Goal: Task Accomplishment & Management: Use online tool/utility

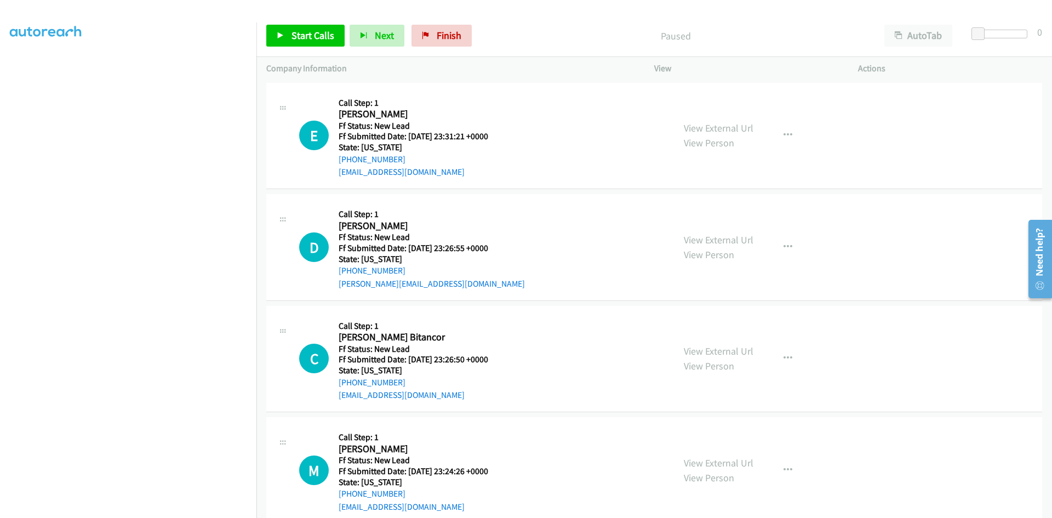
scroll to position [96, 0]
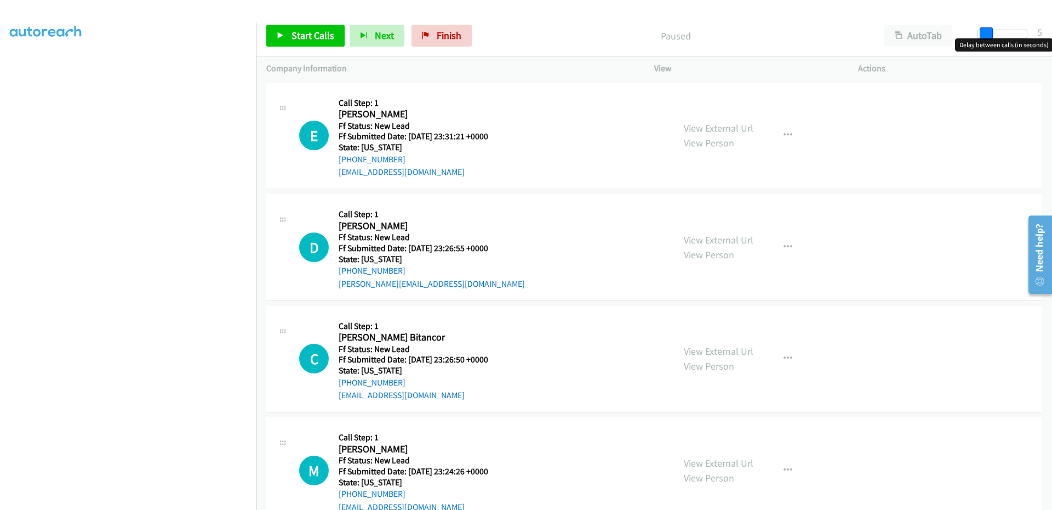
drag, startPoint x: 978, startPoint y: 38, endPoint x: 985, endPoint y: 38, distance: 7.1
click at [985, 38] on span at bounding box center [986, 33] width 13 height 13
click at [301, 28] on link "Start Calls" at bounding box center [305, 36] width 78 height 22
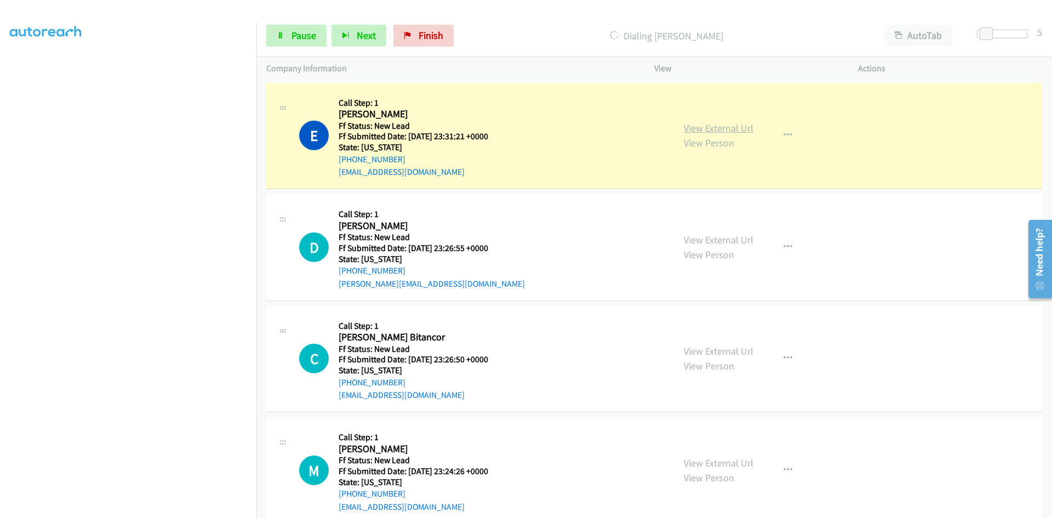
click at [739, 129] on link "View External Url" at bounding box center [719, 128] width 70 height 13
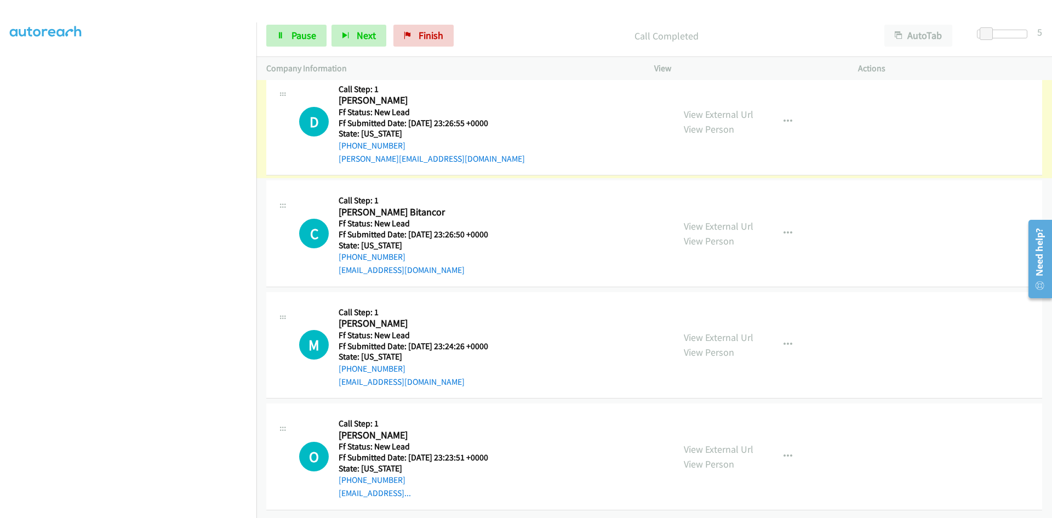
scroll to position [157, 0]
click at [727, 108] on link "View External Url" at bounding box center [719, 114] width 70 height 13
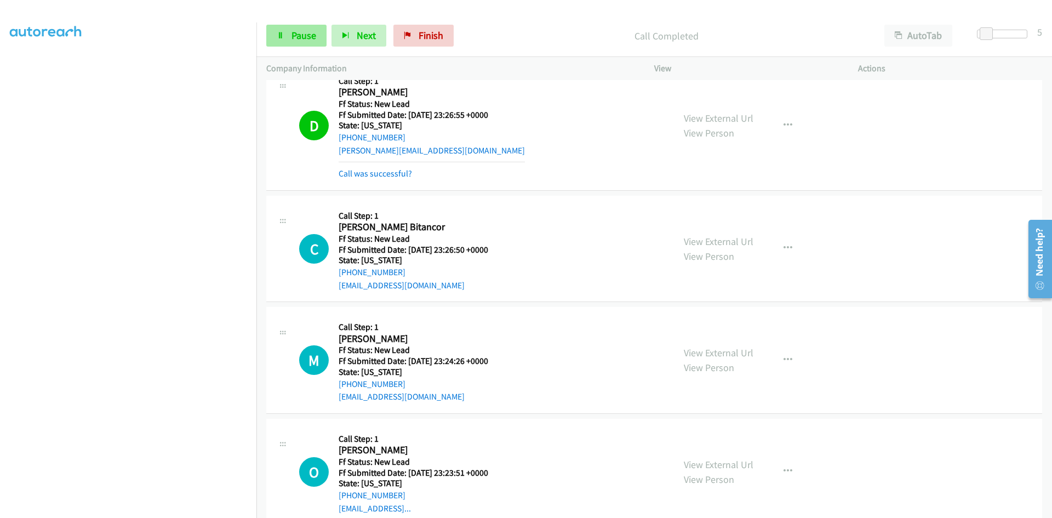
scroll to position [180, 0]
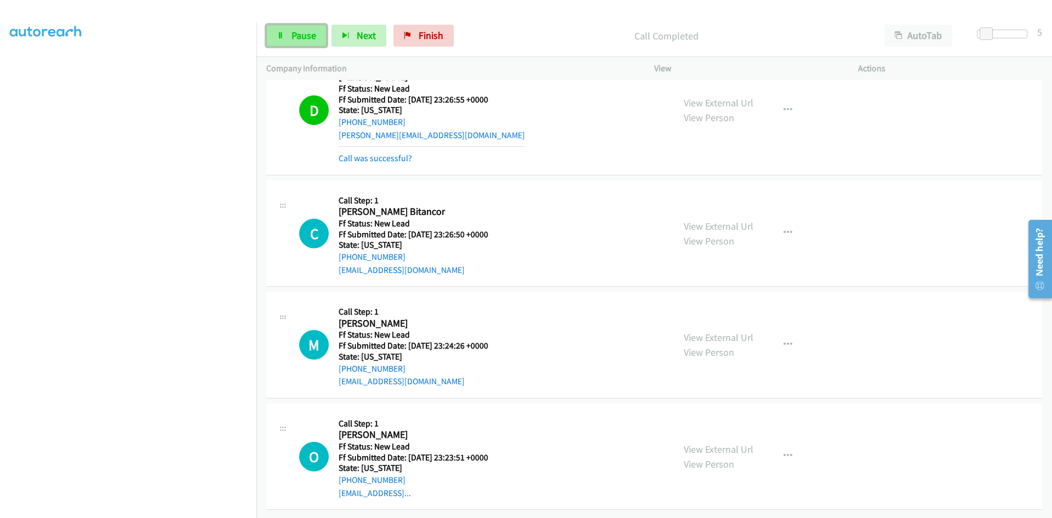
click at [303, 38] on span "Pause" at bounding box center [304, 35] width 25 height 13
click at [391, 153] on link "Call was successful?" at bounding box center [375, 158] width 73 height 10
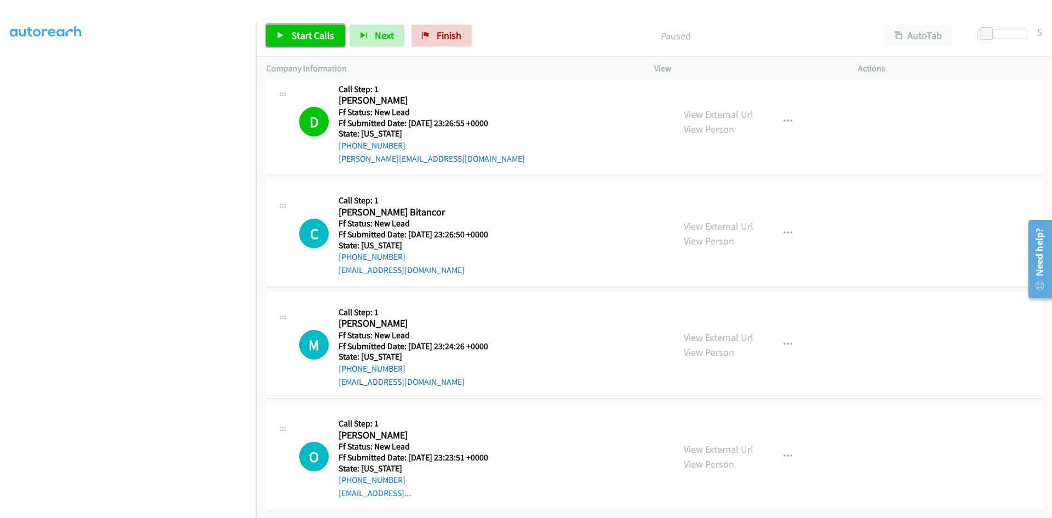
click at [316, 36] on span "Start Calls" at bounding box center [313, 35] width 43 height 13
click at [623, 27] on div "Started" at bounding box center [667, 36] width 416 height 22
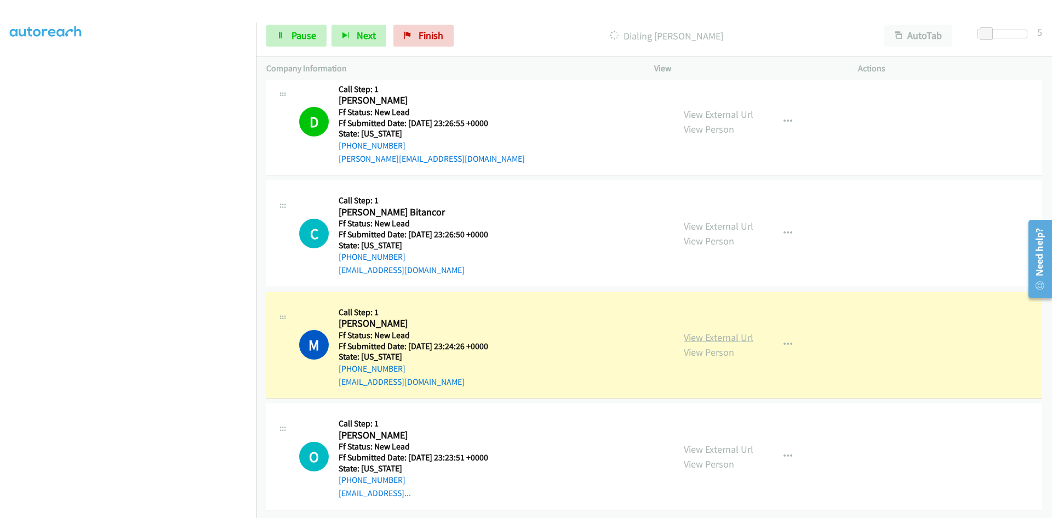
click at [707, 331] on link "View External Url" at bounding box center [719, 337] width 70 height 13
click at [300, 40] on span "Pause" at bounding box center [304, 35] width 25 height 13
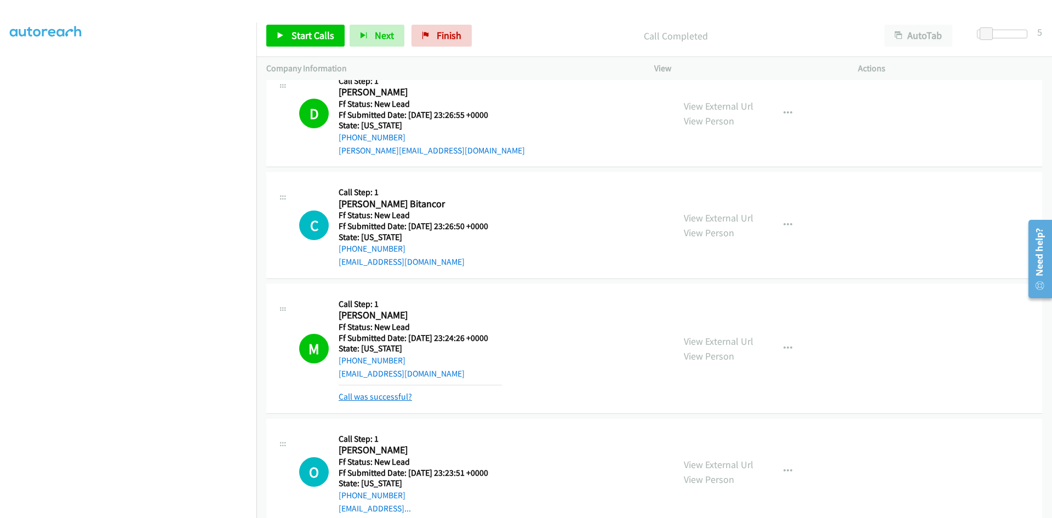
click at [369, 395] on link "Call was successful?" at bounding box center [375, 396] width 73 height 10
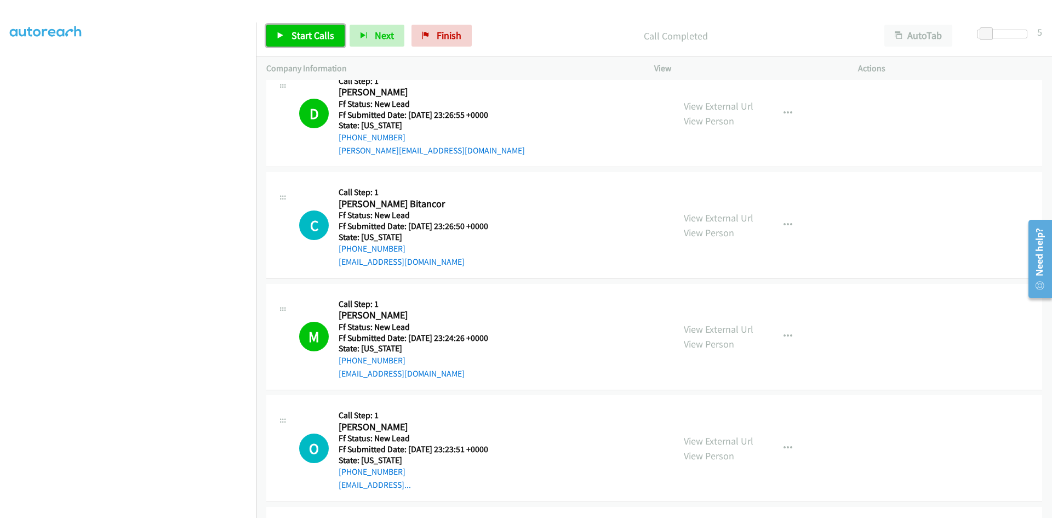
click at [309, 28] on link "Start Calls" at bounding box center [305, 36] width 78 height 22
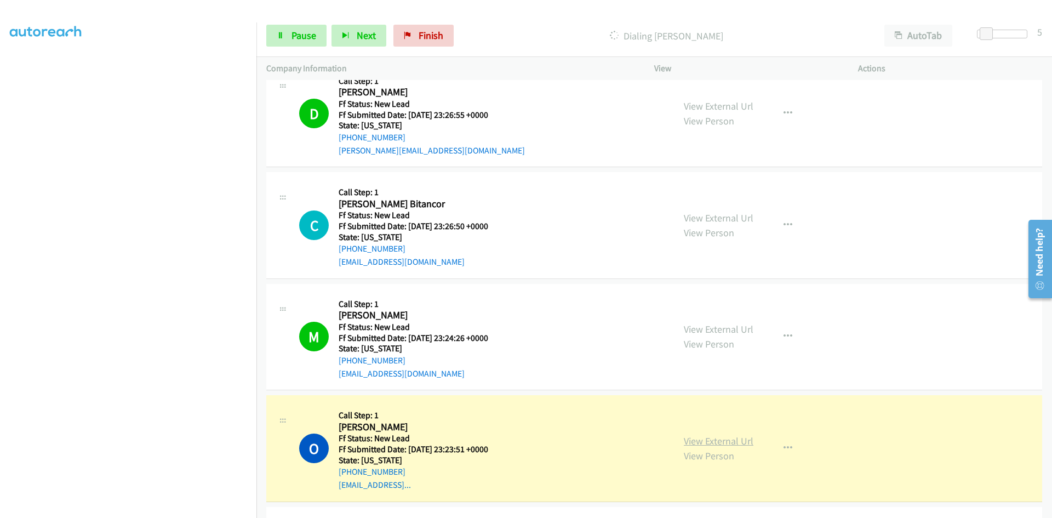
click at [702, 443] on link "View External Url" at bounding box center [719, 441] width 70 height 13
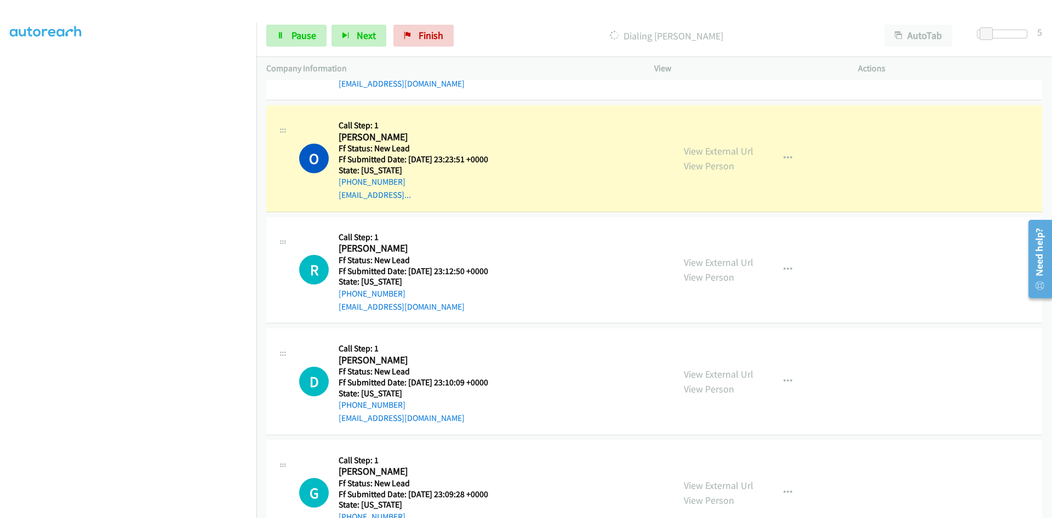
scroll to position [486, 0]
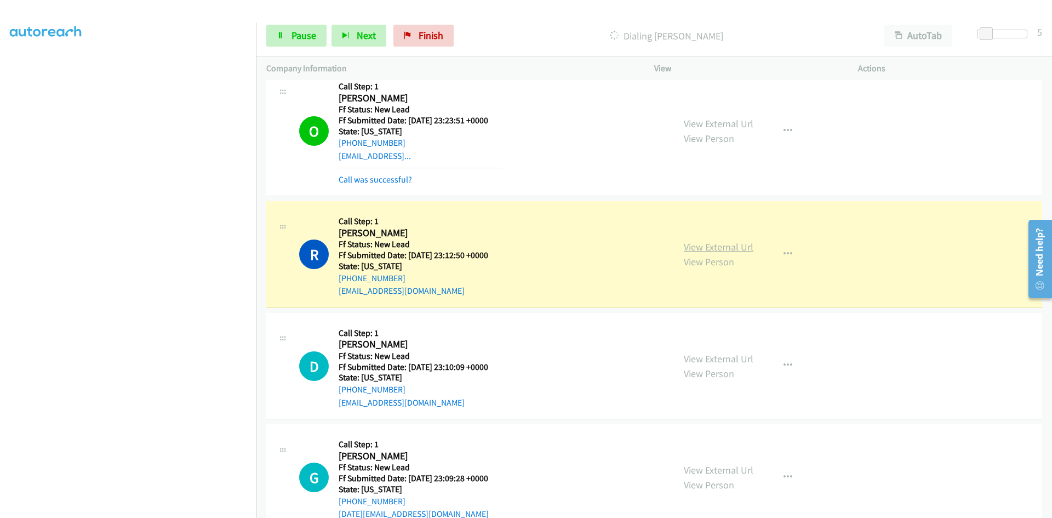
click at [696, 247] on link "View External Url" at bounding box center [719, 247] width 70 height 13
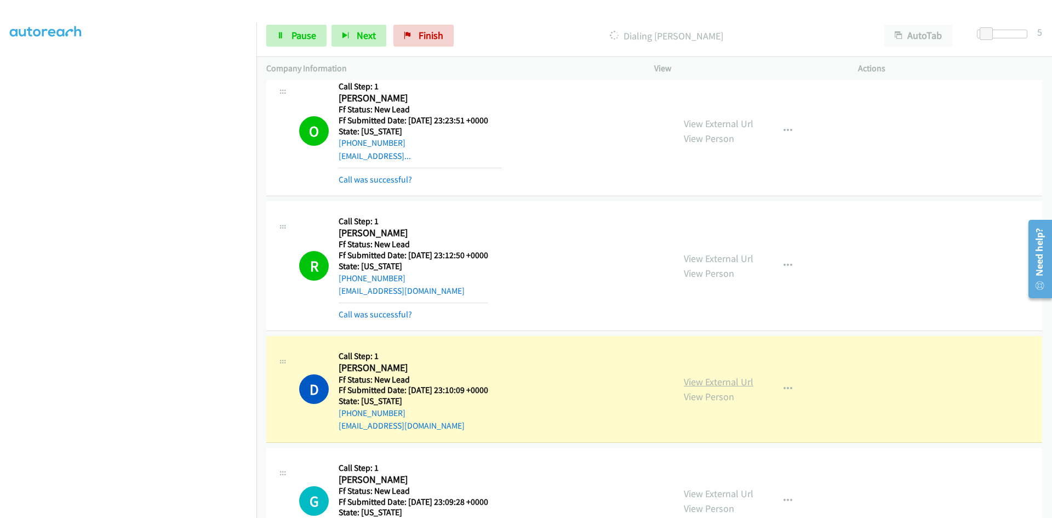
click at [701, 381] on link "View External Url" at bounding box center [719, 381] width 70 height 13
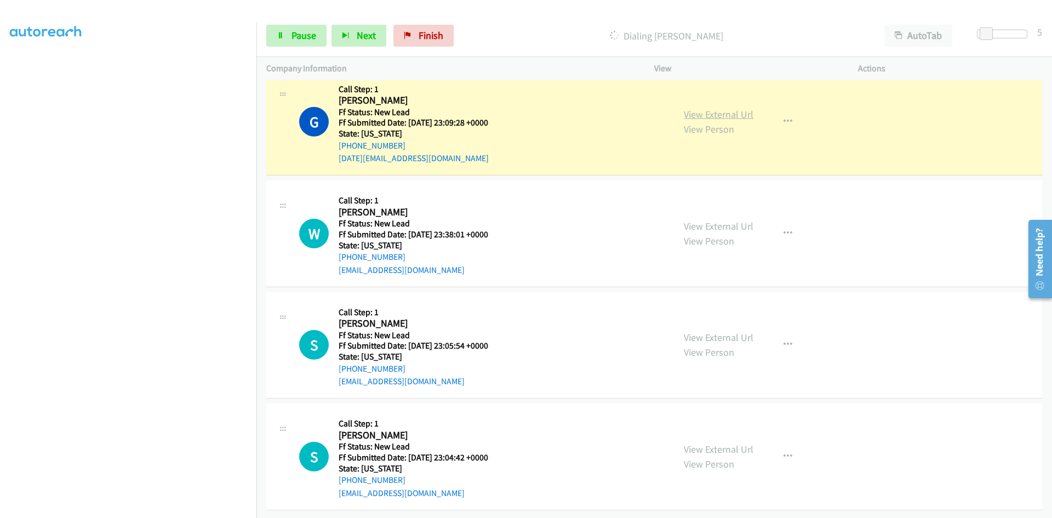
scroll to position [896, 0]
click at [696, 108] on link "View External Url" at bounding box center [719, 114] width 70 height 13
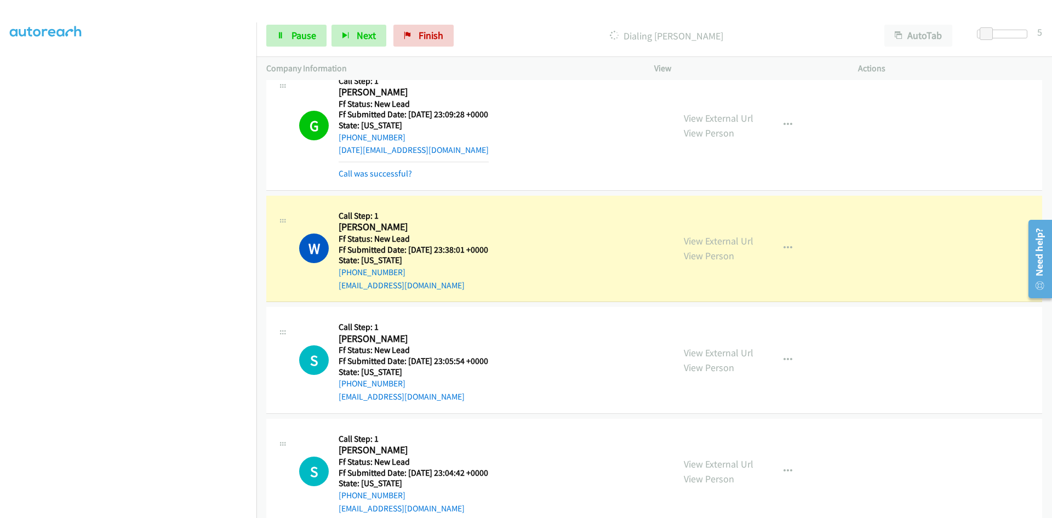
scroll to position [919, 0]
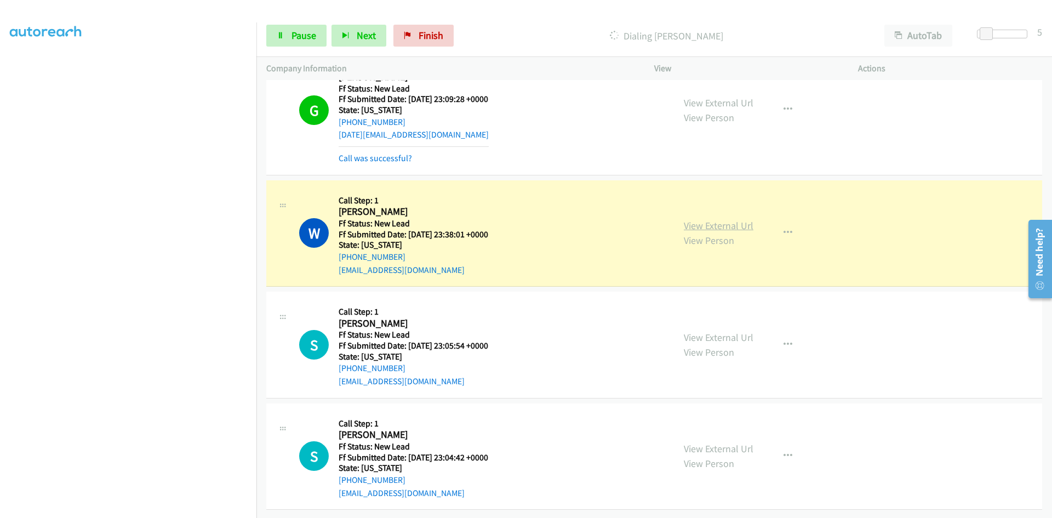
click at [684, 219] on link "View External Url" at bounding box center [719, 225] width 70 height 13
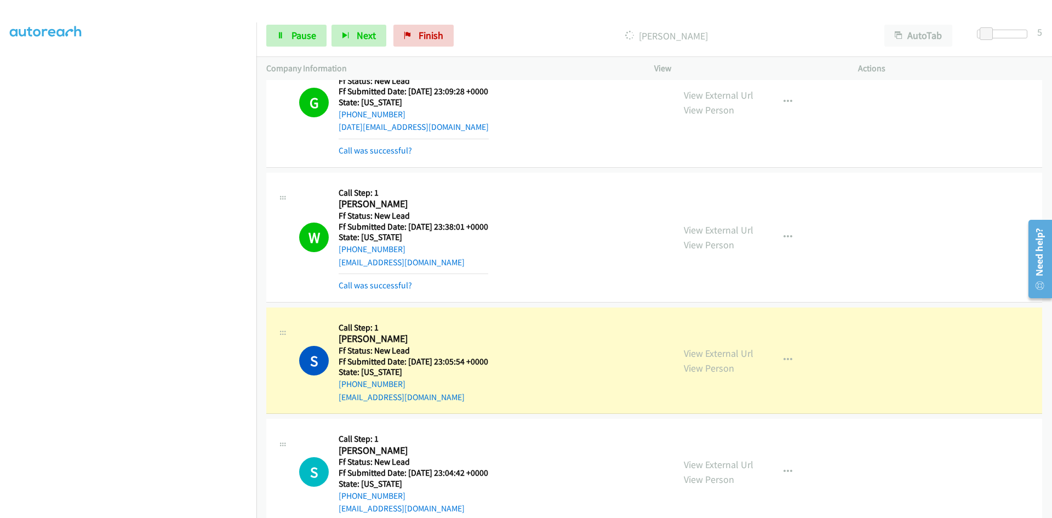
scroll to position [943, 0]
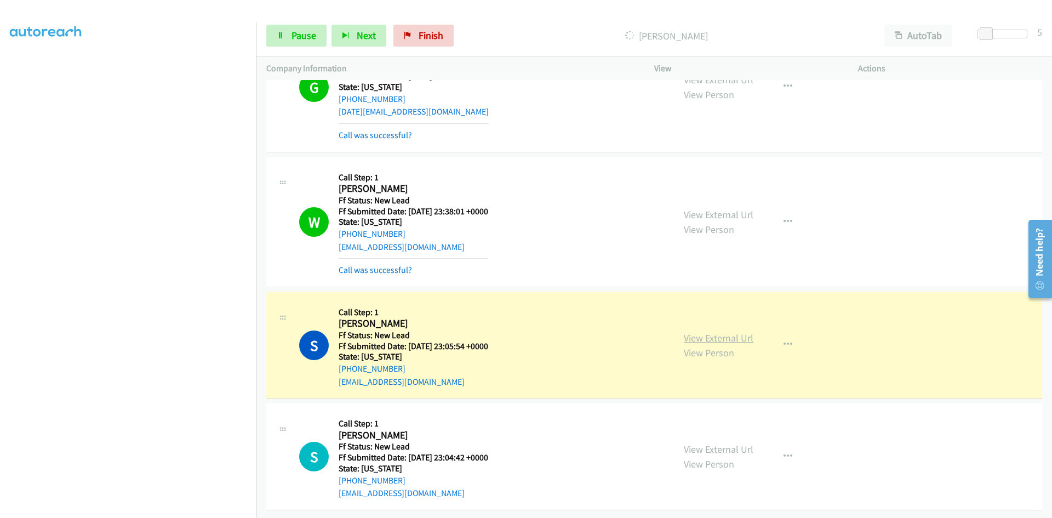
click at [688, 332] on link "View External Url" at bounding box center [719, 338] width 70 height 13
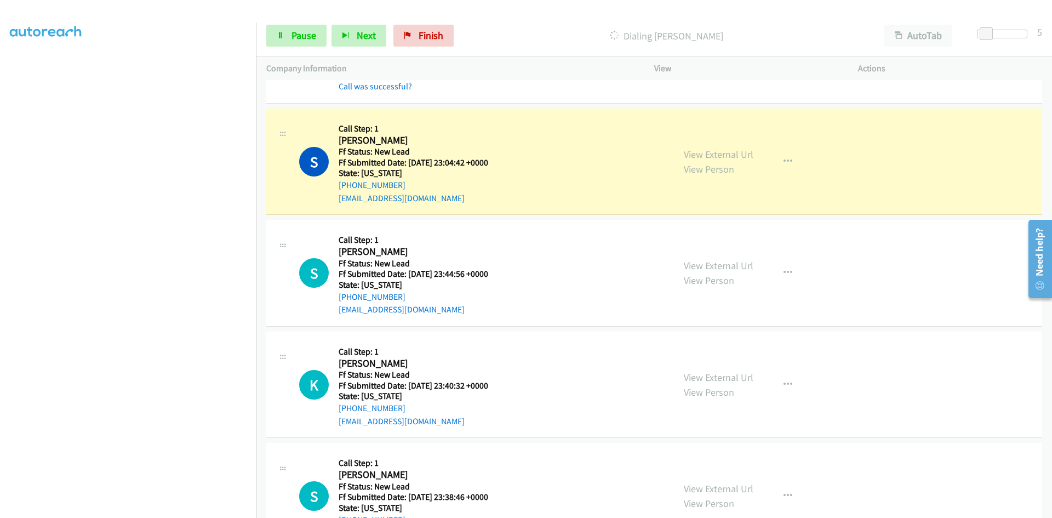
scroll to position [1271, 0]
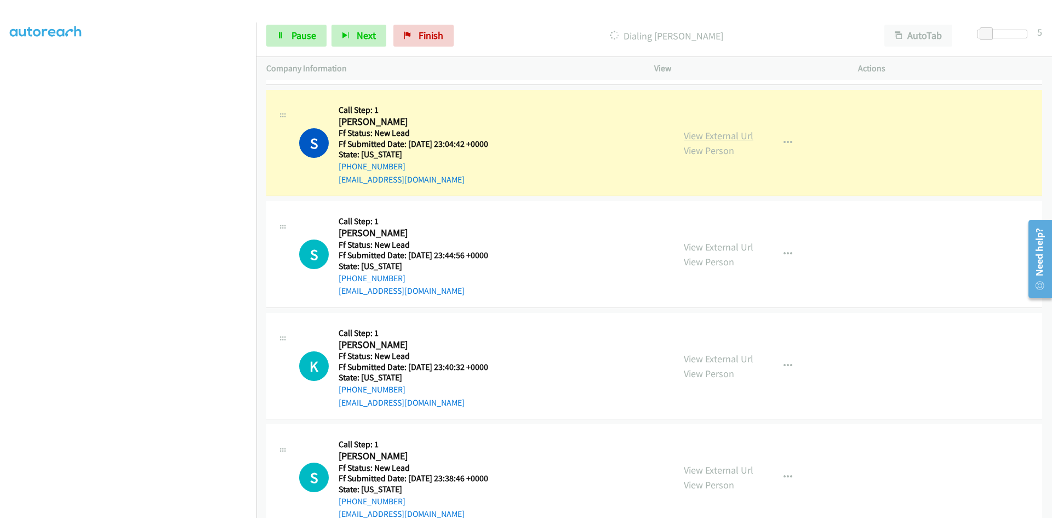
click at [719, 134] on link "View External Url" at bounding box center [719, 135] width 70 height 13
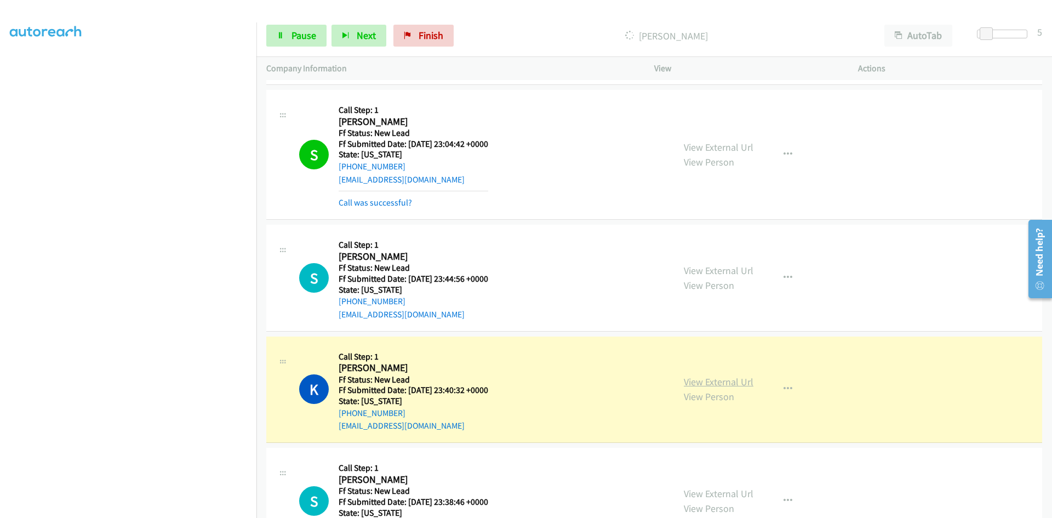
click at [710, 379] on link "View External Url" at bounding box center [719, 381] width 70 height 13
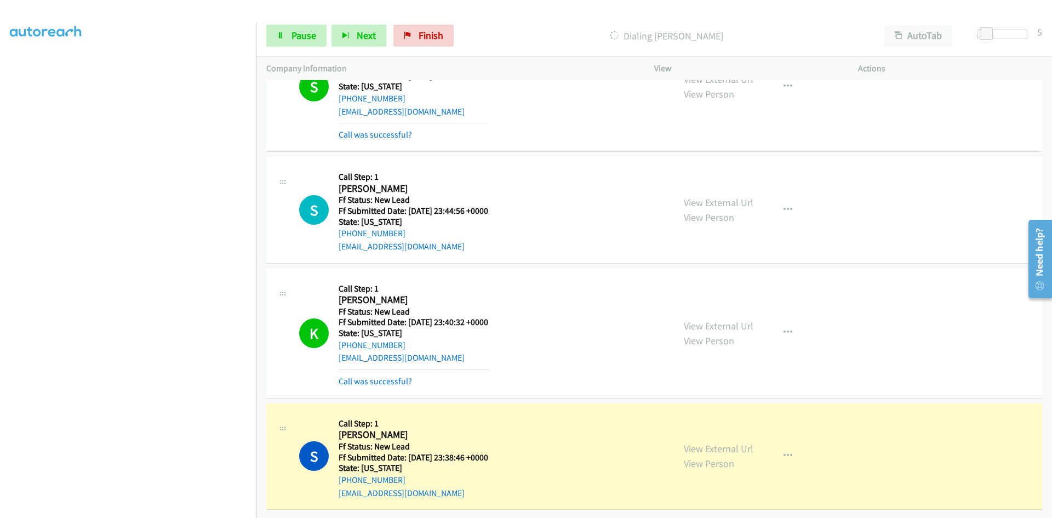
scroll to position [1347, 0]
click at [705, 442] on link "View External Url" at bounding box center [719, 448] width 70 height 13
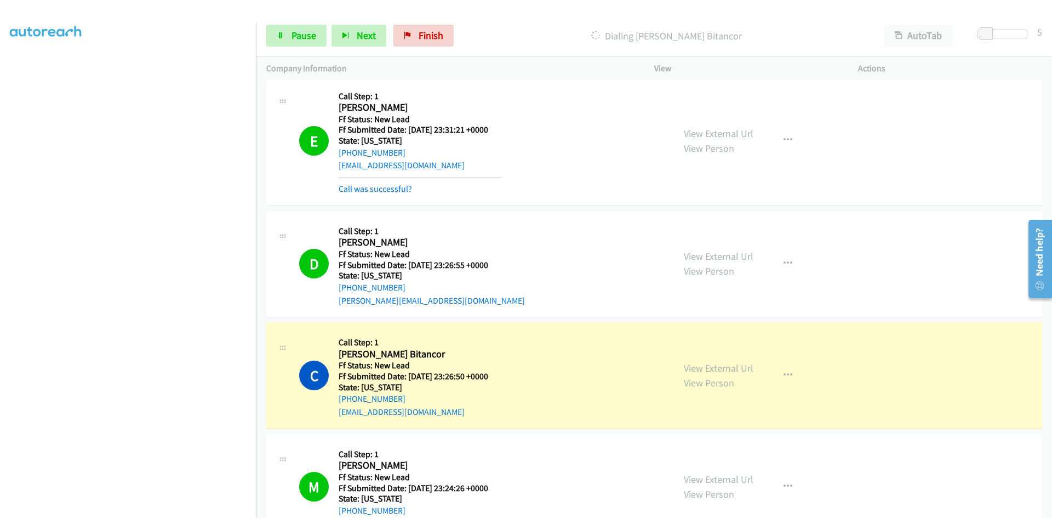
scroll to position [116, 0]
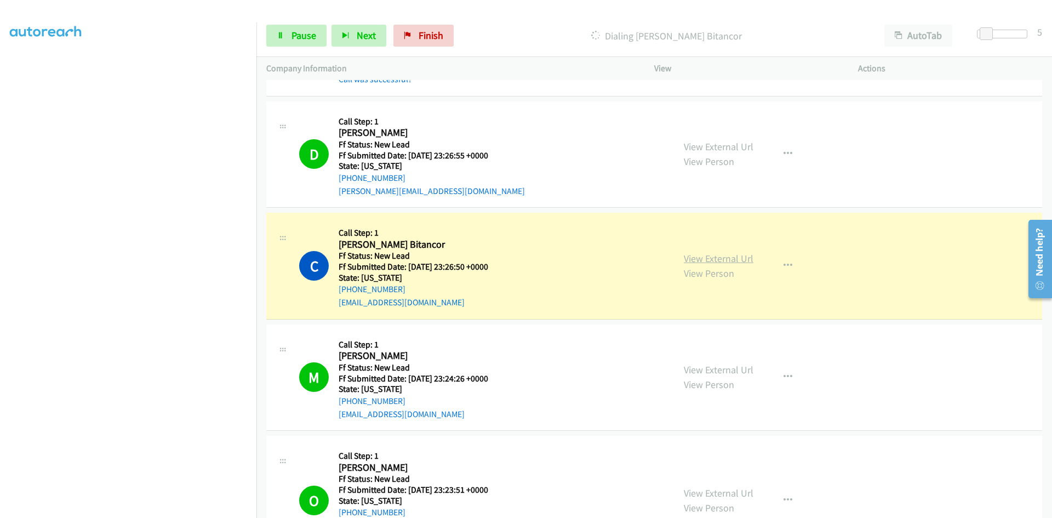
click at [731, 258] on link "View External Url" at bounding box center [719, 258] width 70 height 13
click at [311, 38] on span "Pause" at bounding box center [304, 35] width 25 height 13
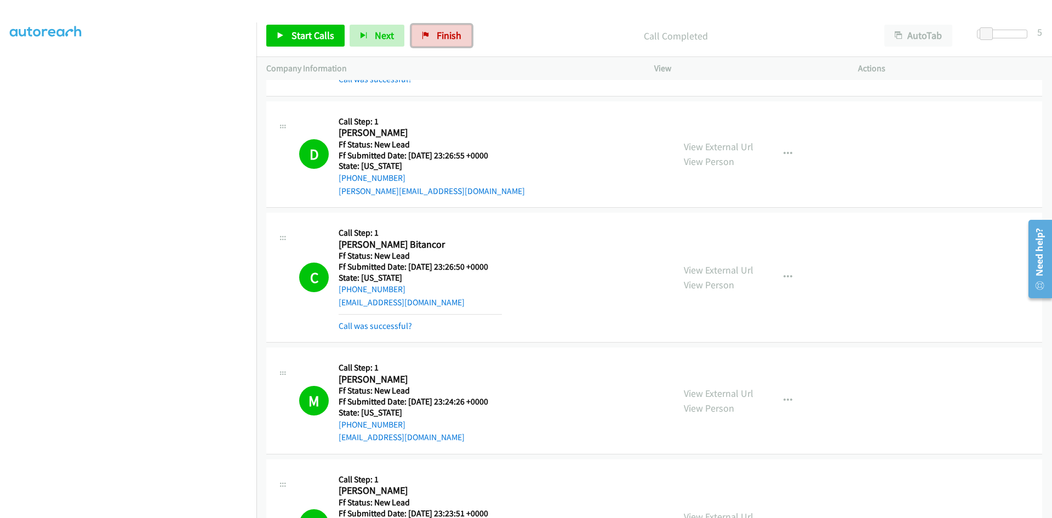
drag, startPoint x: 447, startPoint y: 30, endPoint x: 564, endPoint y: 55, distance: 120.6
click at [447, 30] on span "Finish" at bounding box center [449, 35] width 25 height 13
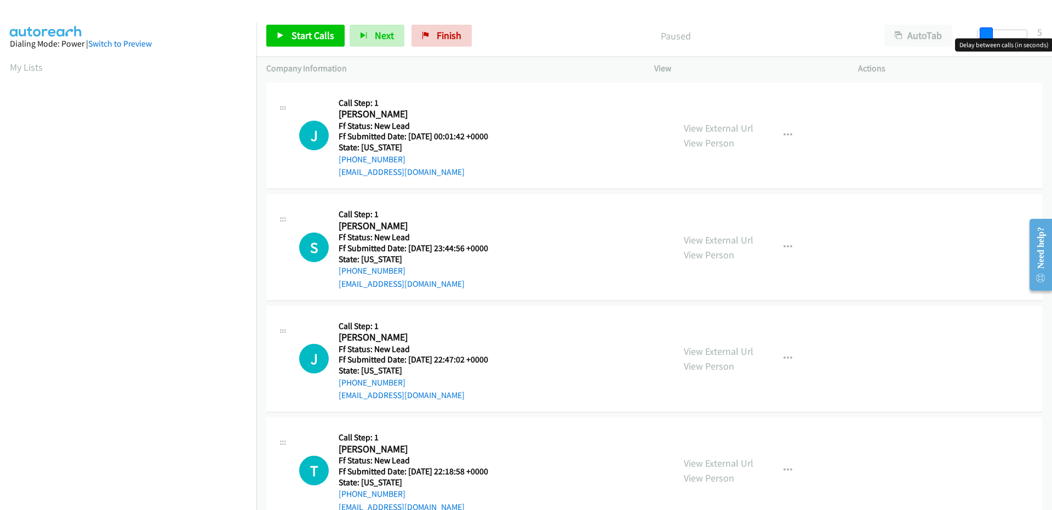
drag, startPoint x: 981, startPoint y: 33, endPoint x: 988, endPoint y: 31, distance: 6.8
click at [988, 31] on span at bounding box center [986, 33] width 13 height 13
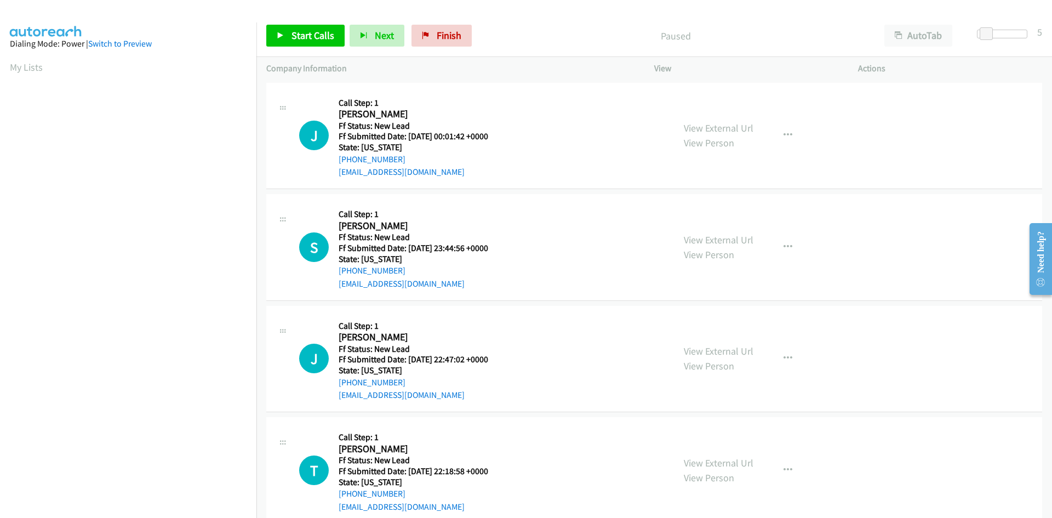
click at [527, 21] on div "Start Calls Pause Next Finish Paused AutoTab AutoTab 5" at bounding box center [654, 36] width 796 height 42
click at [284, 37] on link "Start Calls" at bounding box center [305, 36] width 78 height 22
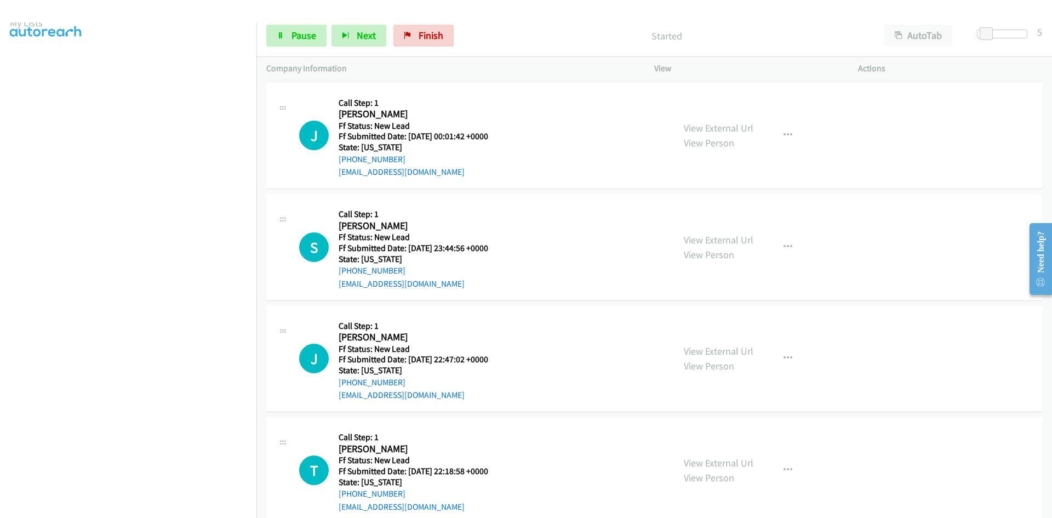
scroll to position [96, 0]
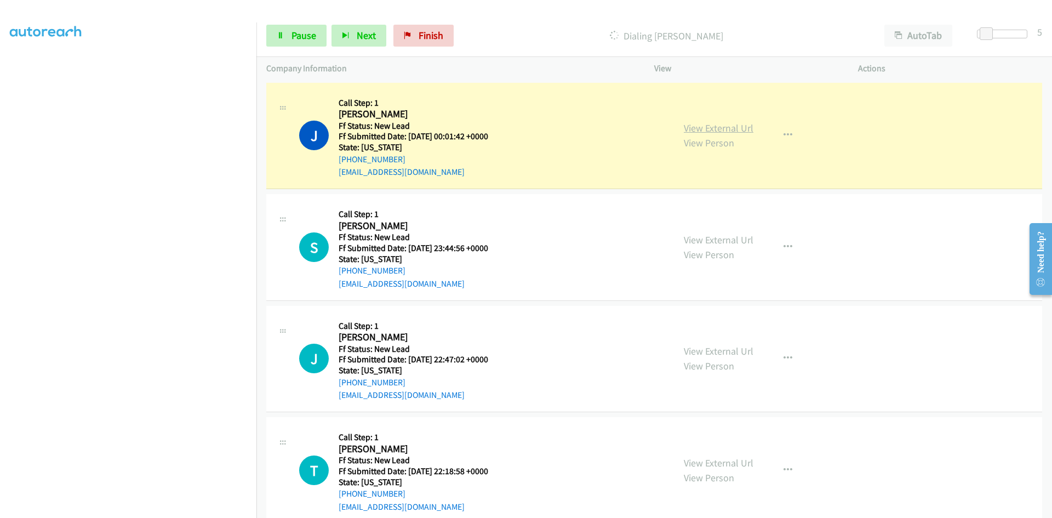
click at [692, 127] on link "View External Url" at bounding box center [719, 128] width 70 height 13
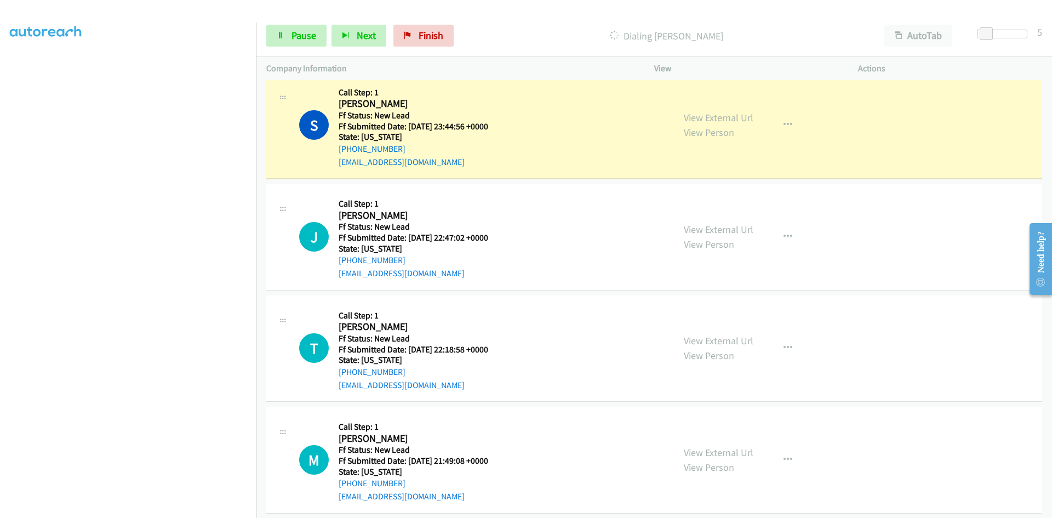
scroll to position [157, 0]
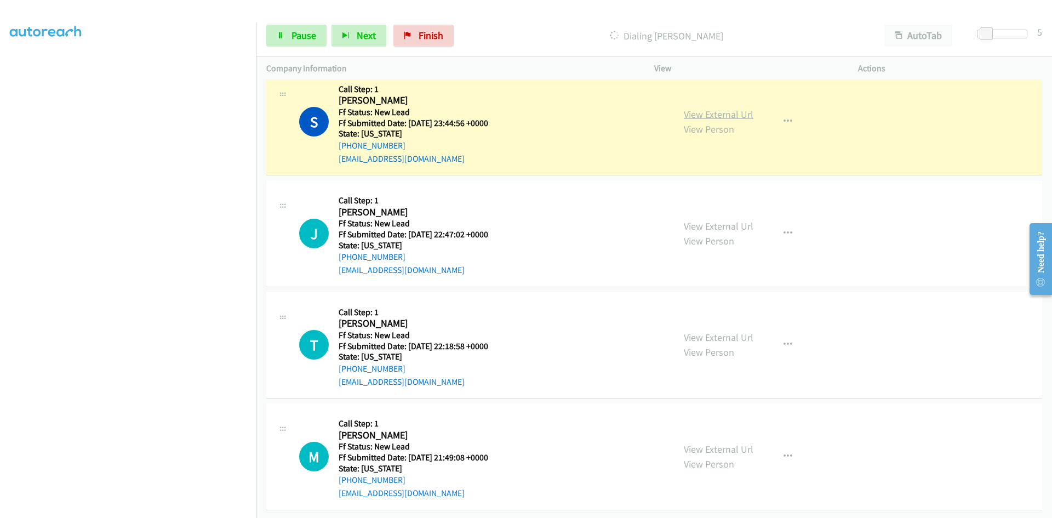
click at [699, 108] on link "View External Url" at bounding box center [719, 114] width 70 height 13
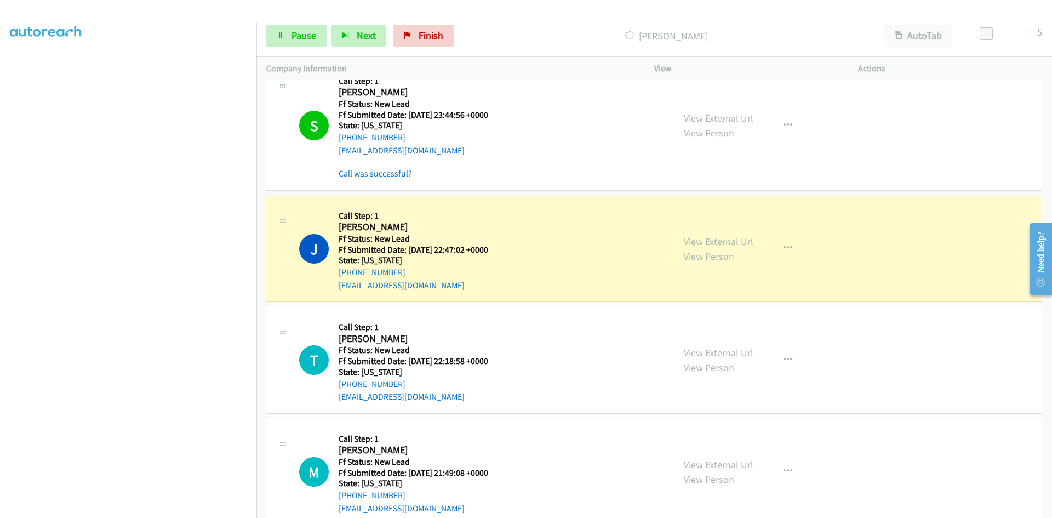
click at [698, 244] on link "View External Url" at bounding box center [719, 241] width 70 height 13
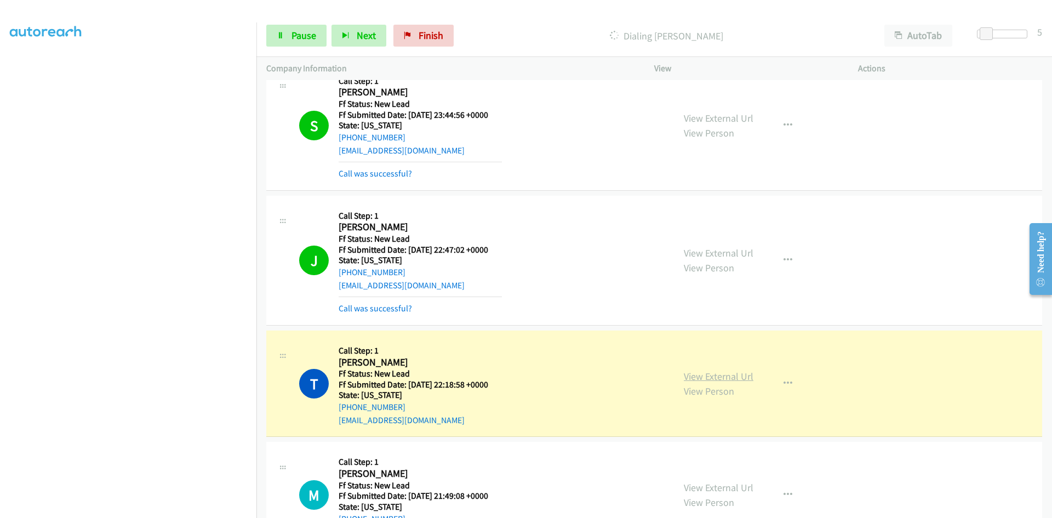
click at [688, 378] on link "View External Url" at bounding box center [719, 376] width 70 height 13
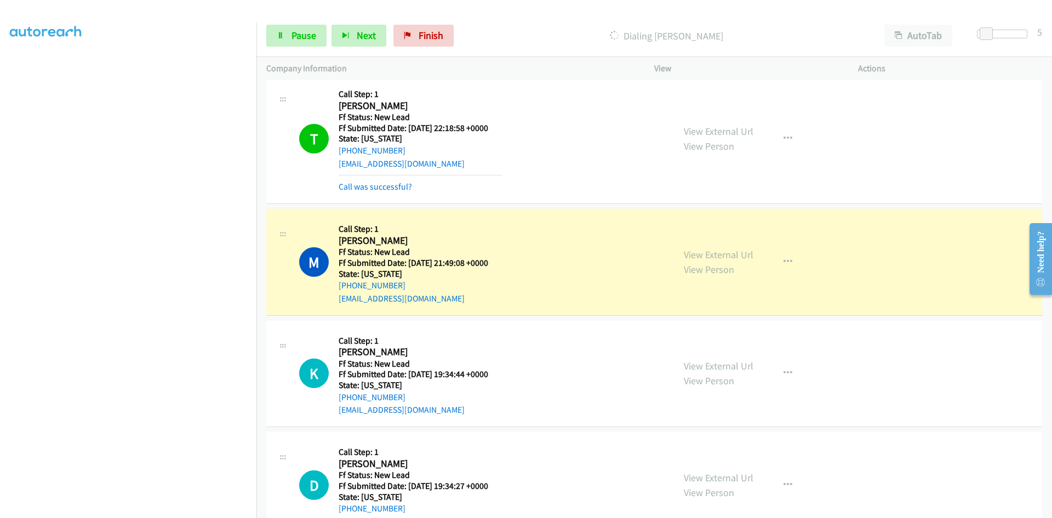
scroll to position [540, 0]
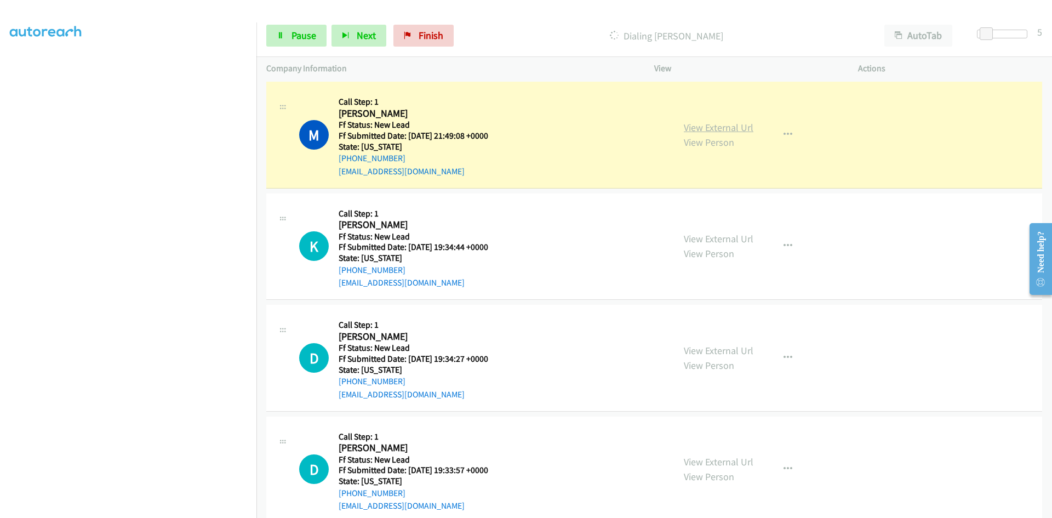
click at [696, 125] on link "View External Url" at bounding box center [719, 127] width 70 height 13
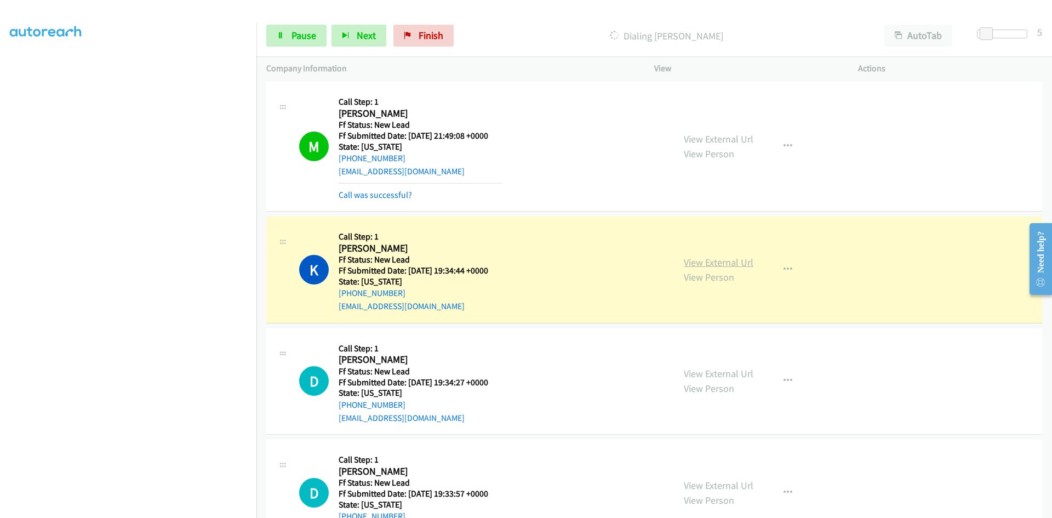
click at [742, 260] on link "View External Url" at bounding box center [719, 262] width 70 height 13
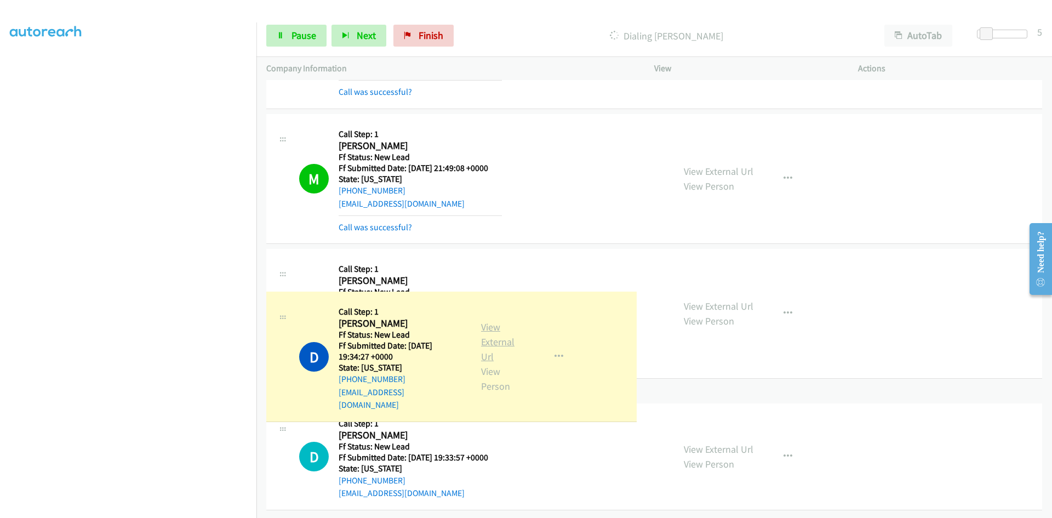
scroll to position [608, 0]
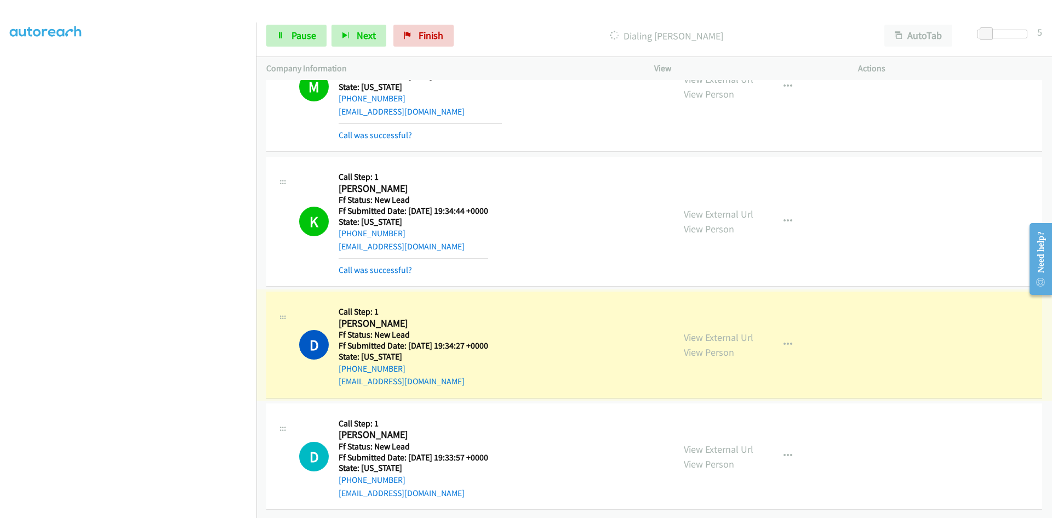
click at [719, 332] on link "View External Url" at bounding box center [719, 337] width 70 height 13
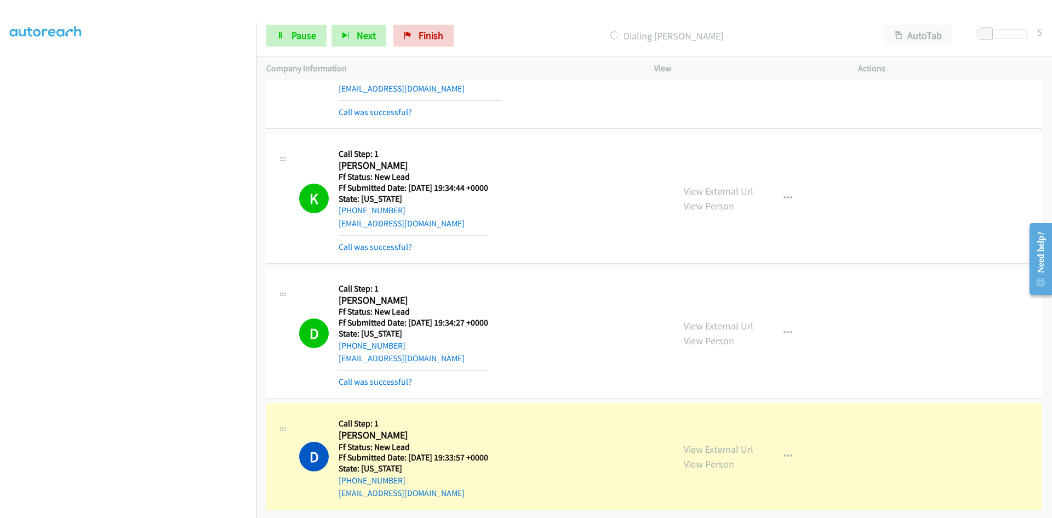
scroll to position [631, 0]
click at [296, 32] on span "Pause" at bounding box center [304, 35] width 25 height 13
click at [712, 443] on link "View External Url" at bounding box center [719, 449] width 70 height 13
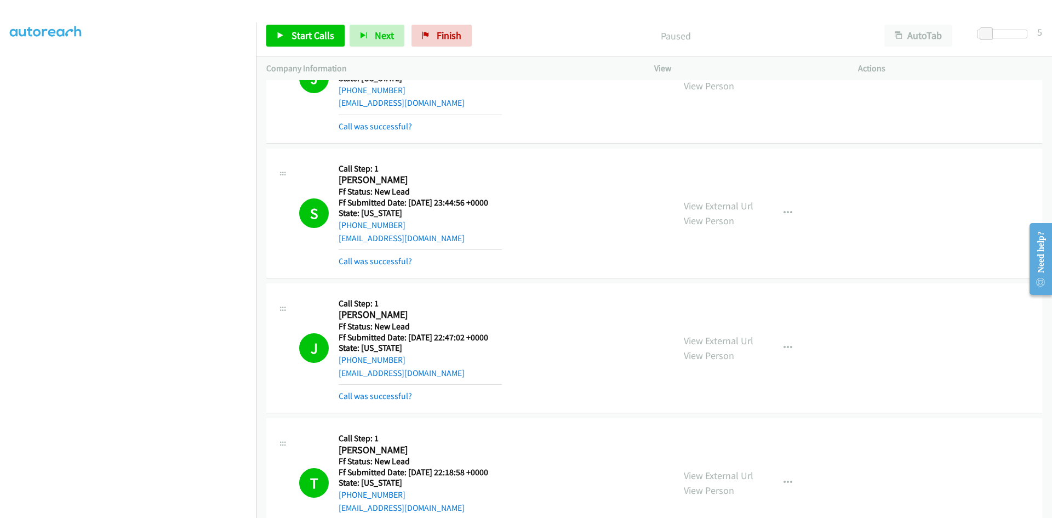
scroll to position [0, 0]
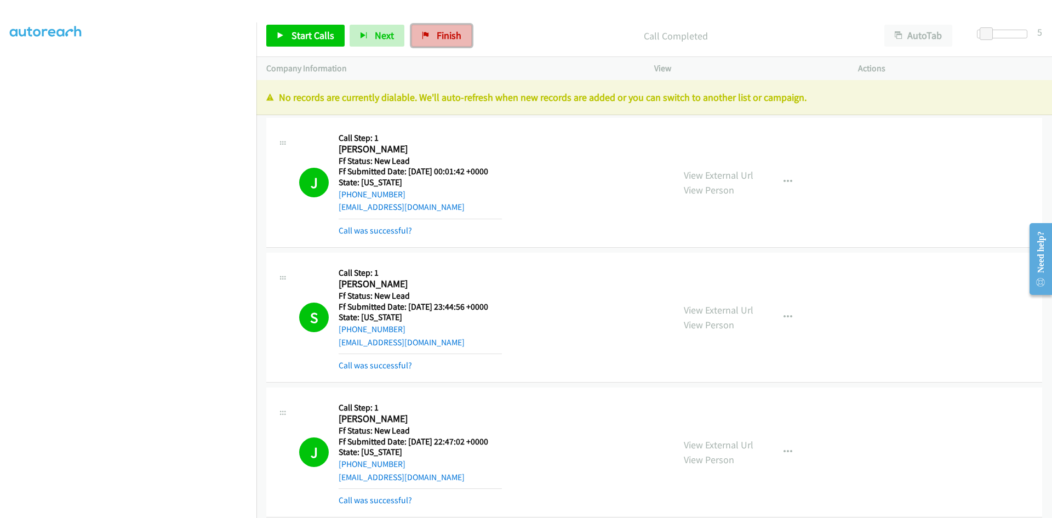
drag, startPoint x: 450, startPoint y: 36, endPoint x: 569, endPoint y: 58, distance: 121.6
click at [450, 35] on span "Finish" at bounding box center [449, 35] width 25 height 13
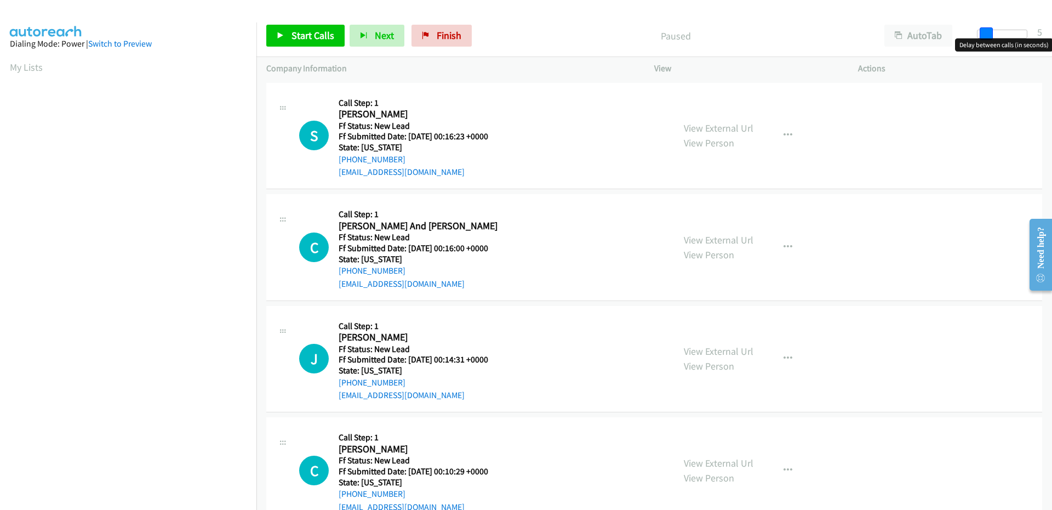
click at [991, 32] on span at bounding box center [986, 33] width 13 height 13
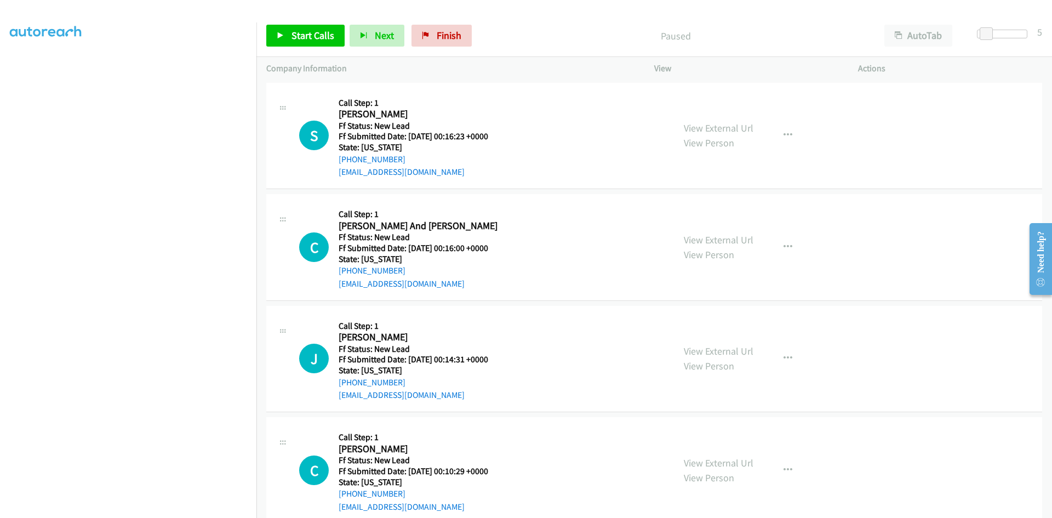
scroll to position [96, 0]
click at [281, 39] on link "Start Calls" at bounding box center [305, 36] width 78 height 22
click at [548, 26] on div "Started" at bounding box center [667, 36] width 416 height 22
click at [684, 128] on link "View External Url" at bounding box center [719, 128] width 70 height 13
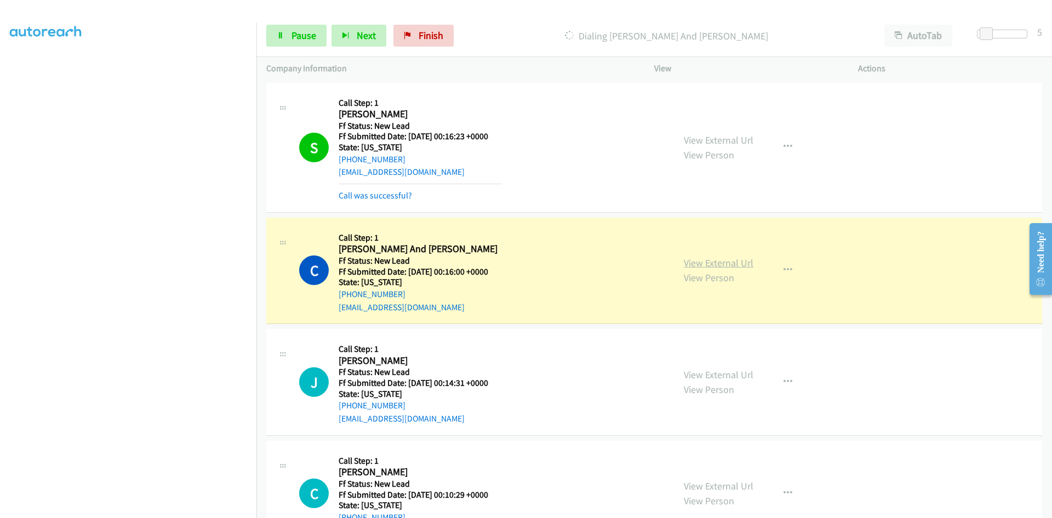
click at [721, 262] on link "View External Url" at bounding box center [719, 262] width 70 height 13
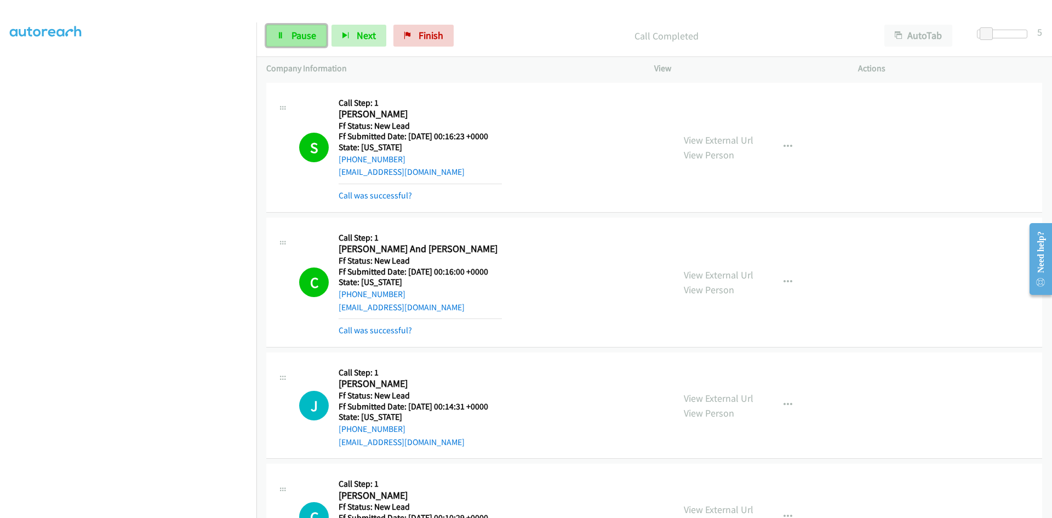
click at [281, 37] on icon at bounding box center [281, 36] width 8 height 8
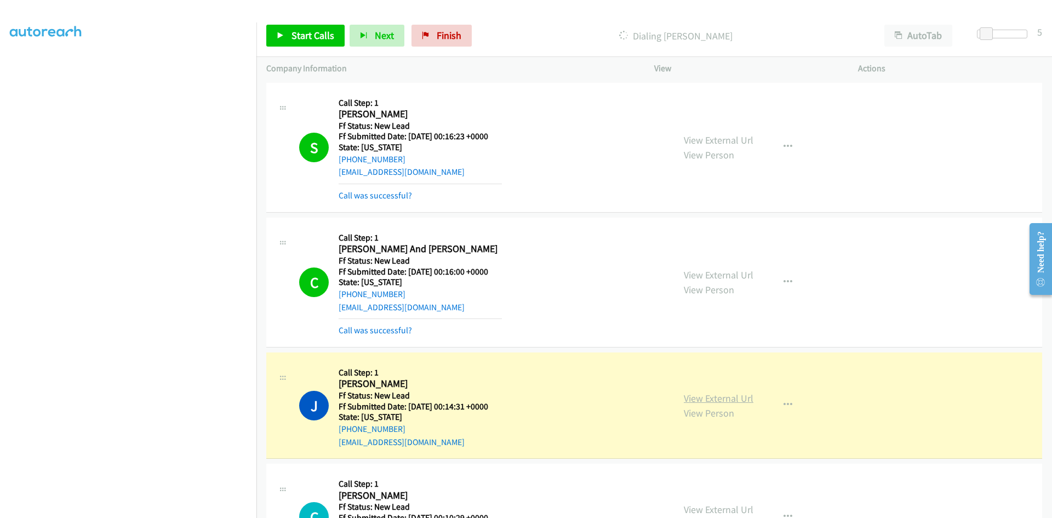
click at [698, 399] on link "View External Url" at bounding box center [719, 398] width 70 height 13
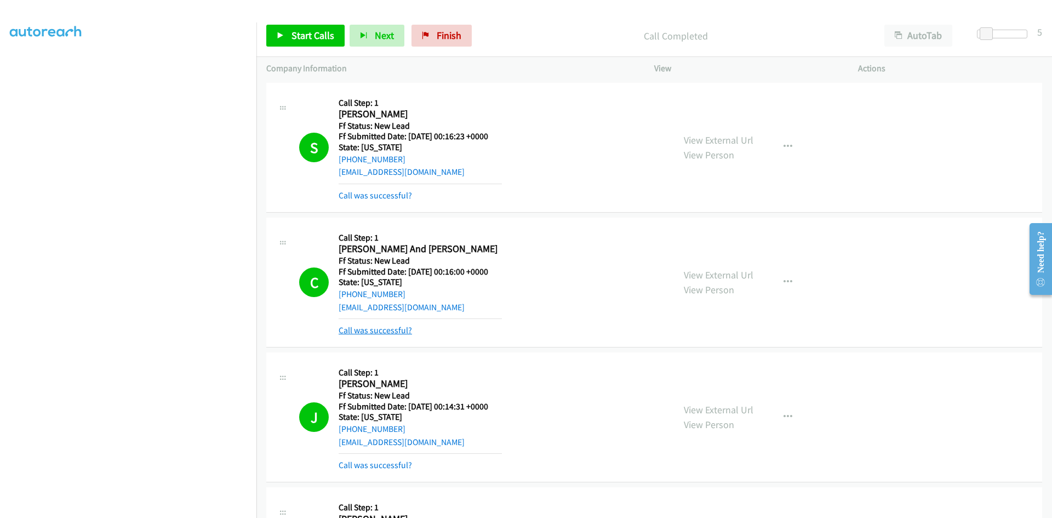
click at [379, 331] on link "Call was successful?" at bounding box center [375, 330] width 73 height 10
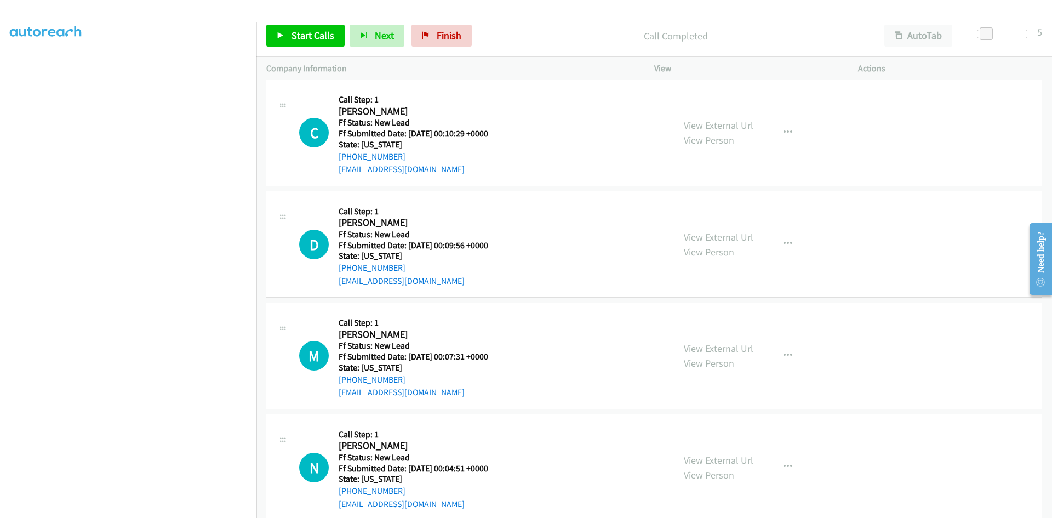
scroll to position [384, 0]
click at [305, 36] on span "Start Calls" at bounding box center [313, 35] width 43 height 13
click at [703, 125] on link "View External Url" at bounding box center [719, 125] width 70 height 13
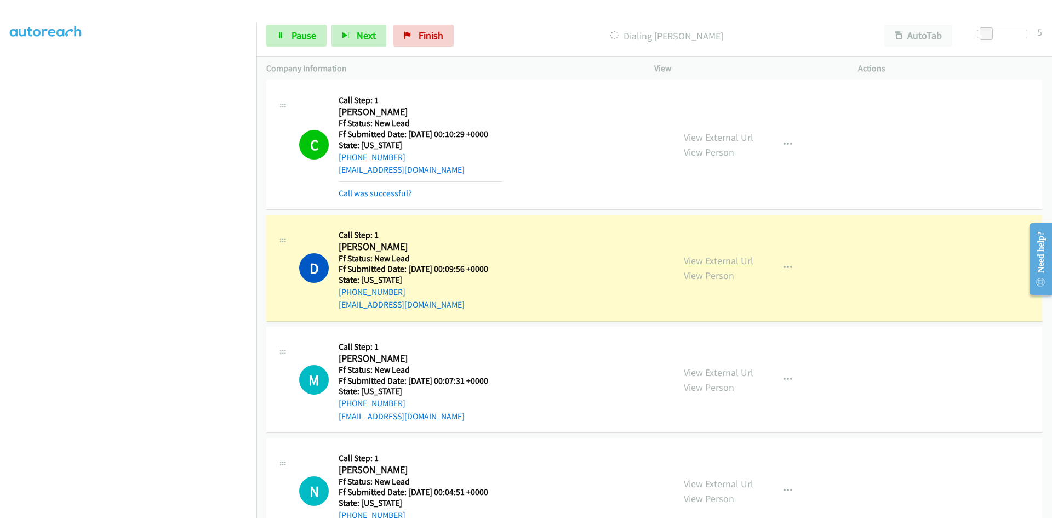
click at [684, 260] on link "View External Url" at bounding box center [719, 260] width 70 height 13
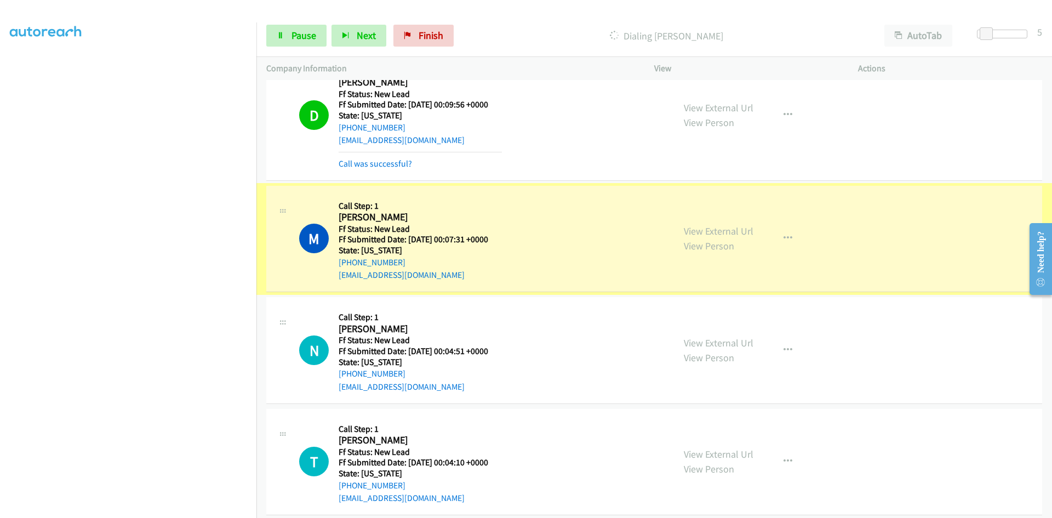
scroll to position [548, 0]
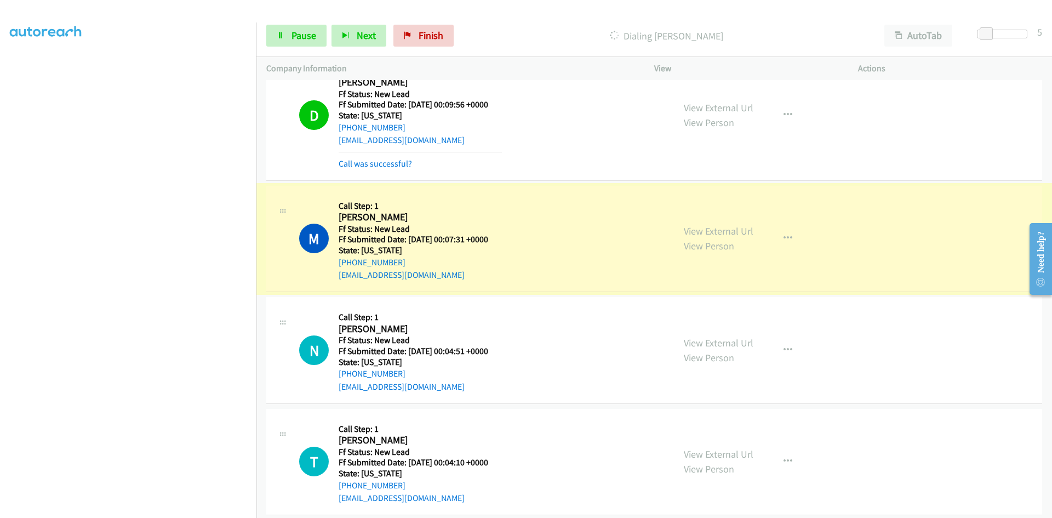
click at [736, 232] on link "View External Url" at bounding box center [719, 231] width 70 height 13
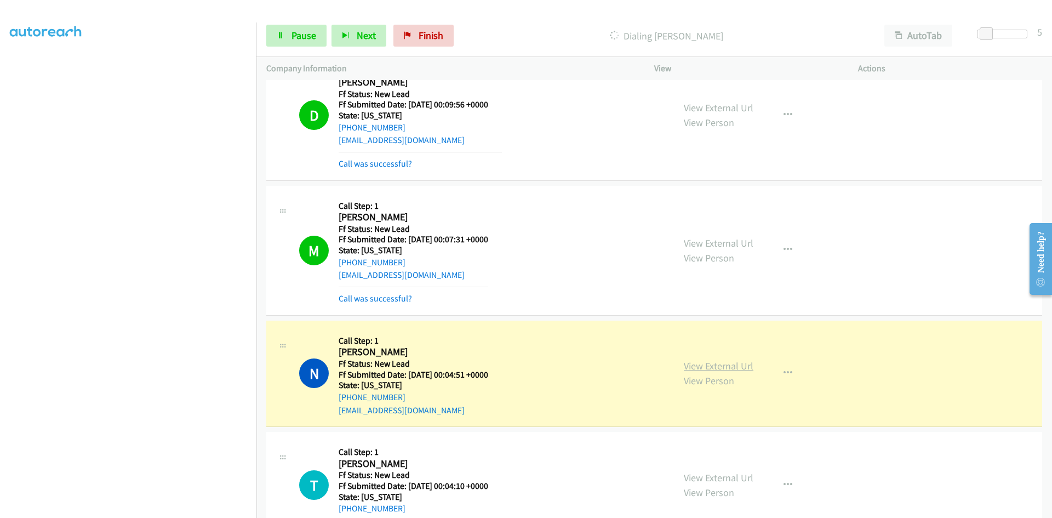
click at [691, 366] on link "View External Url" at bounding box center [719, 365] width 70 height 13
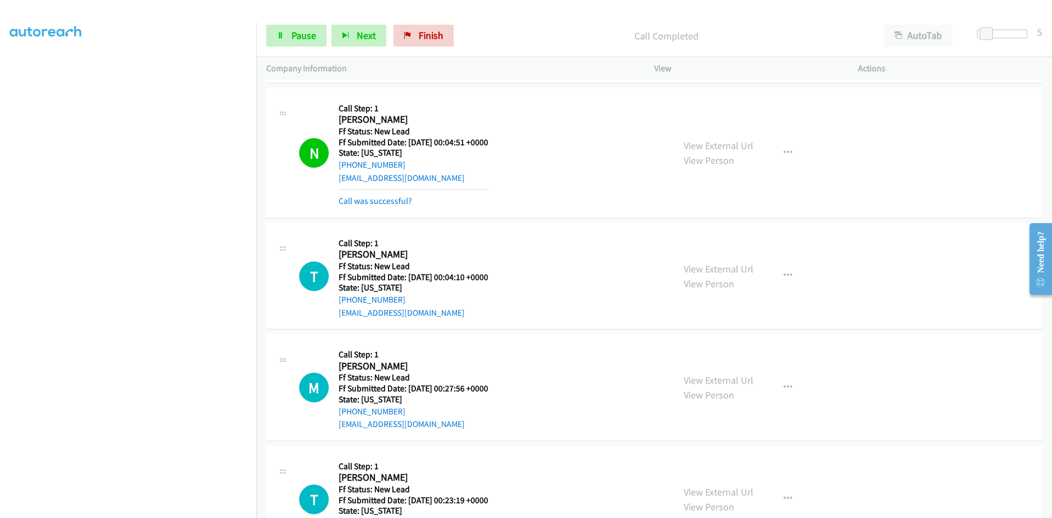
scroll to position [1054, 0]
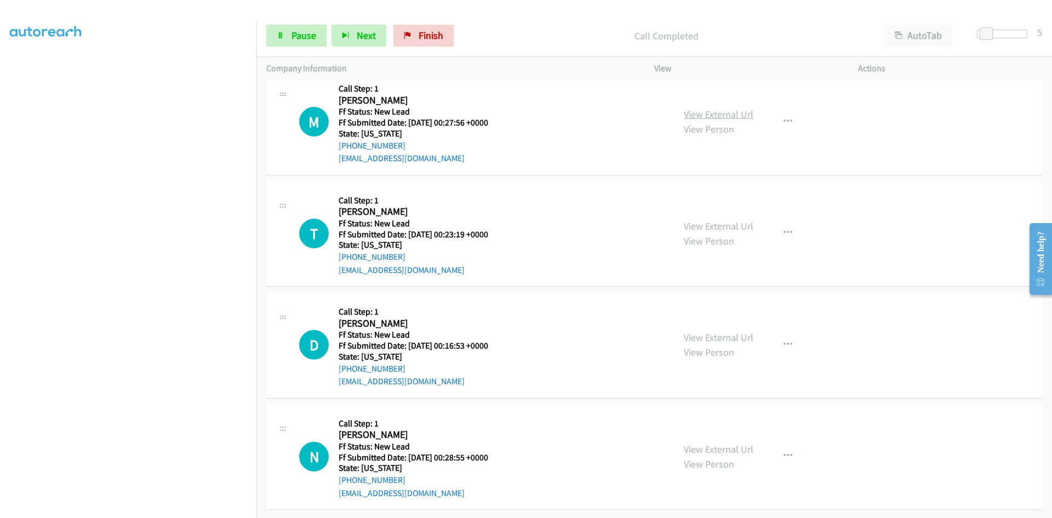
click at [706, 108] on link "View External Url" at bounding box center [719, 114] width 70 height 13
click at [712, 220] on link "View External Url" at bounding box center [719, 226] width 70 height 13
click at [704, 331] on link "View External Url" at bounding box center [719, 337] width 70 height 13
click at [722, 443] on link "View External Url" at bounding box center [719, 449] width 70 height 13
click at [301, 36] on span "Pause" at bounding box center [304, 35] width 25 height 13
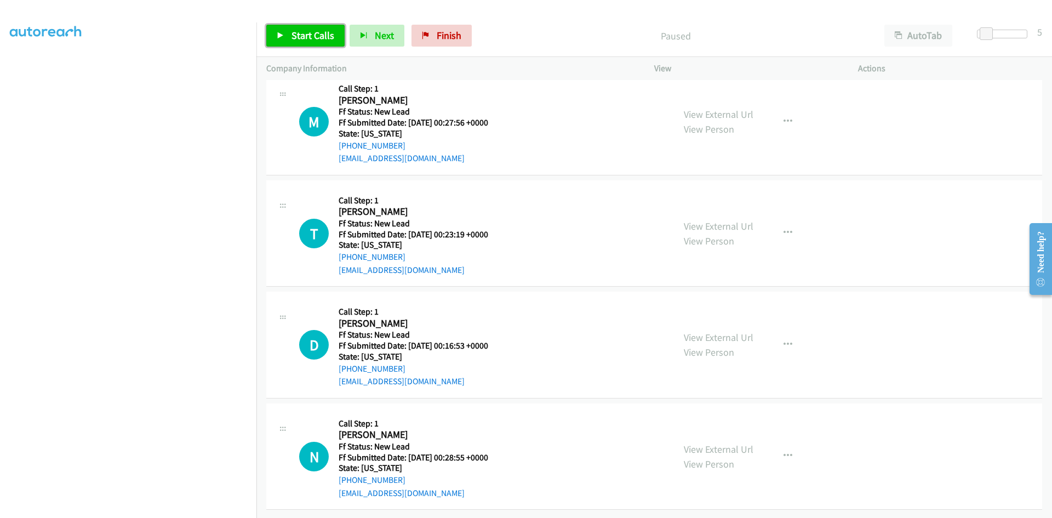
click at [301, 36] on span "Start Calls" at bounding box center [313, 35] width 43 height 13
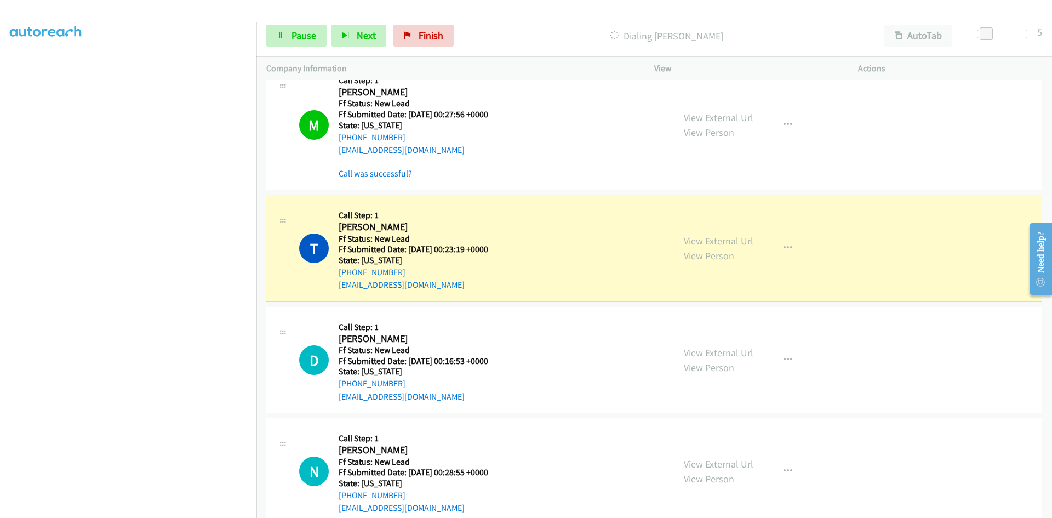
scroll to position [96, 0]
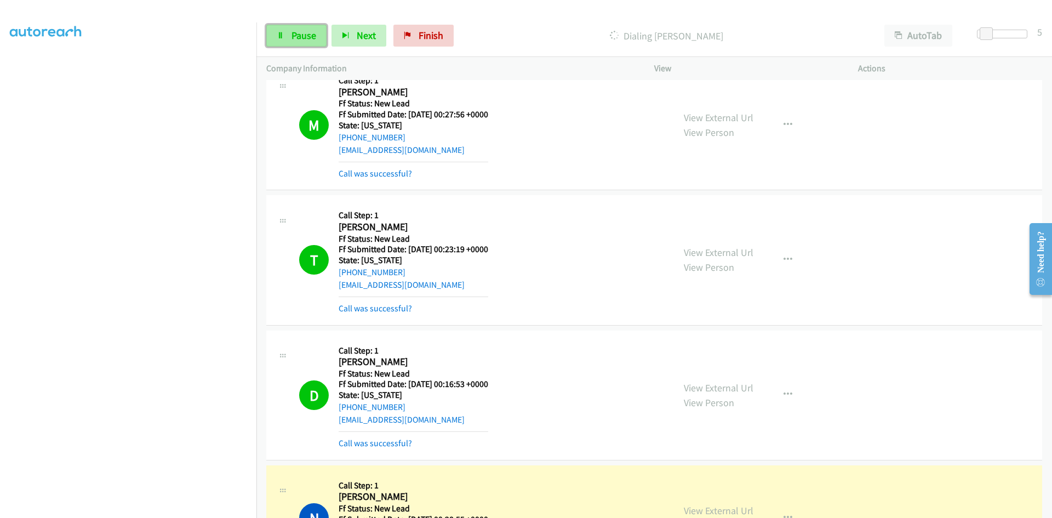
click at [305, 36] on span "Pause" at bounding box center [304, 35] width 25 height 13
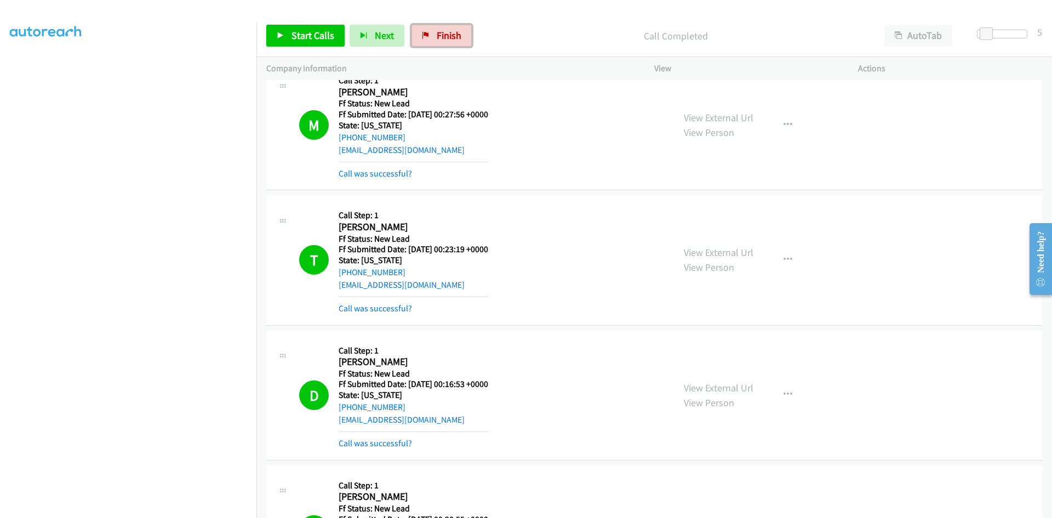
drag, startPoint x: 435, startPoint y: 31, endPoint x: 590, endPoint y: 56, distance: 157.0
click at [437, 31] on span "Finish" at bounding box center [449, 35] width 25 height 13
